Goal: Transaction & Acquisition: Subscribe to service/newsletter

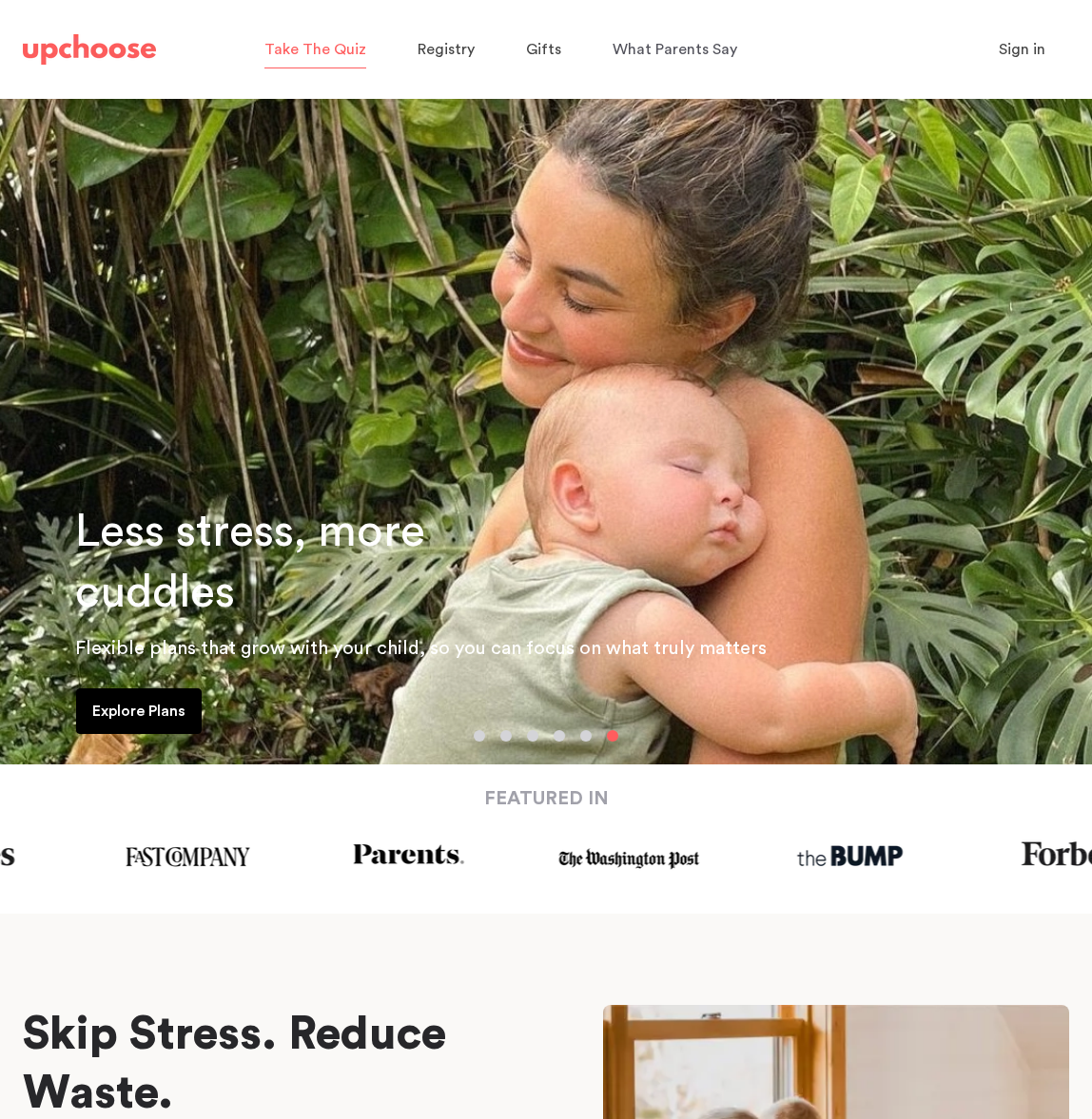
click at [318, 49] on span "Take The Quiz" at bounding box center [316, 50] width 102 height 16
click at [139, 692] on link "Explore Plans" at bounding box center [139, 711] width 125 height 46
